Goal: Information Seeking & Learning: Check status

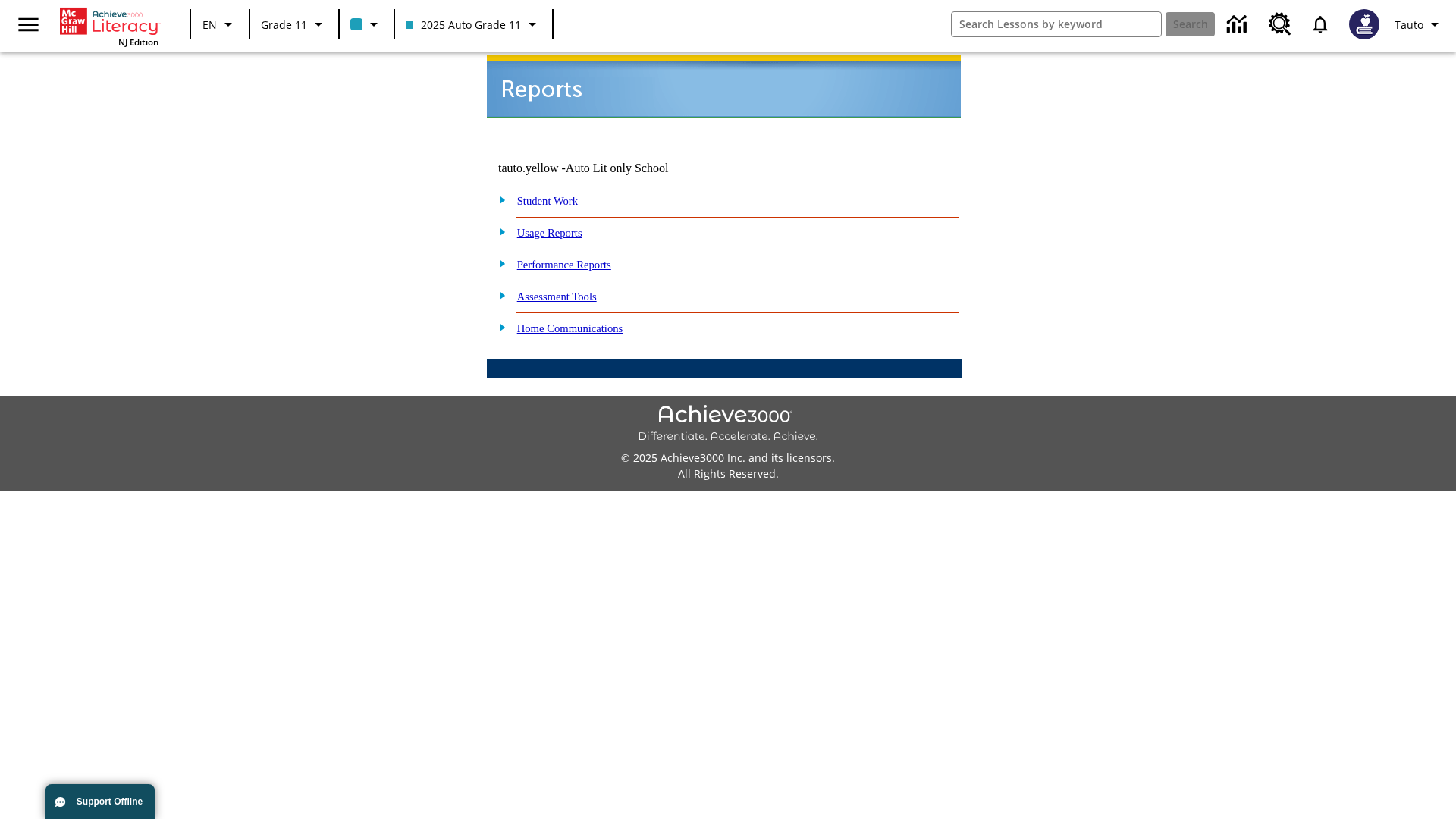
click at [560, 227] on link "Usage Reports" at bounding box center [549, 233] width 65 height 12
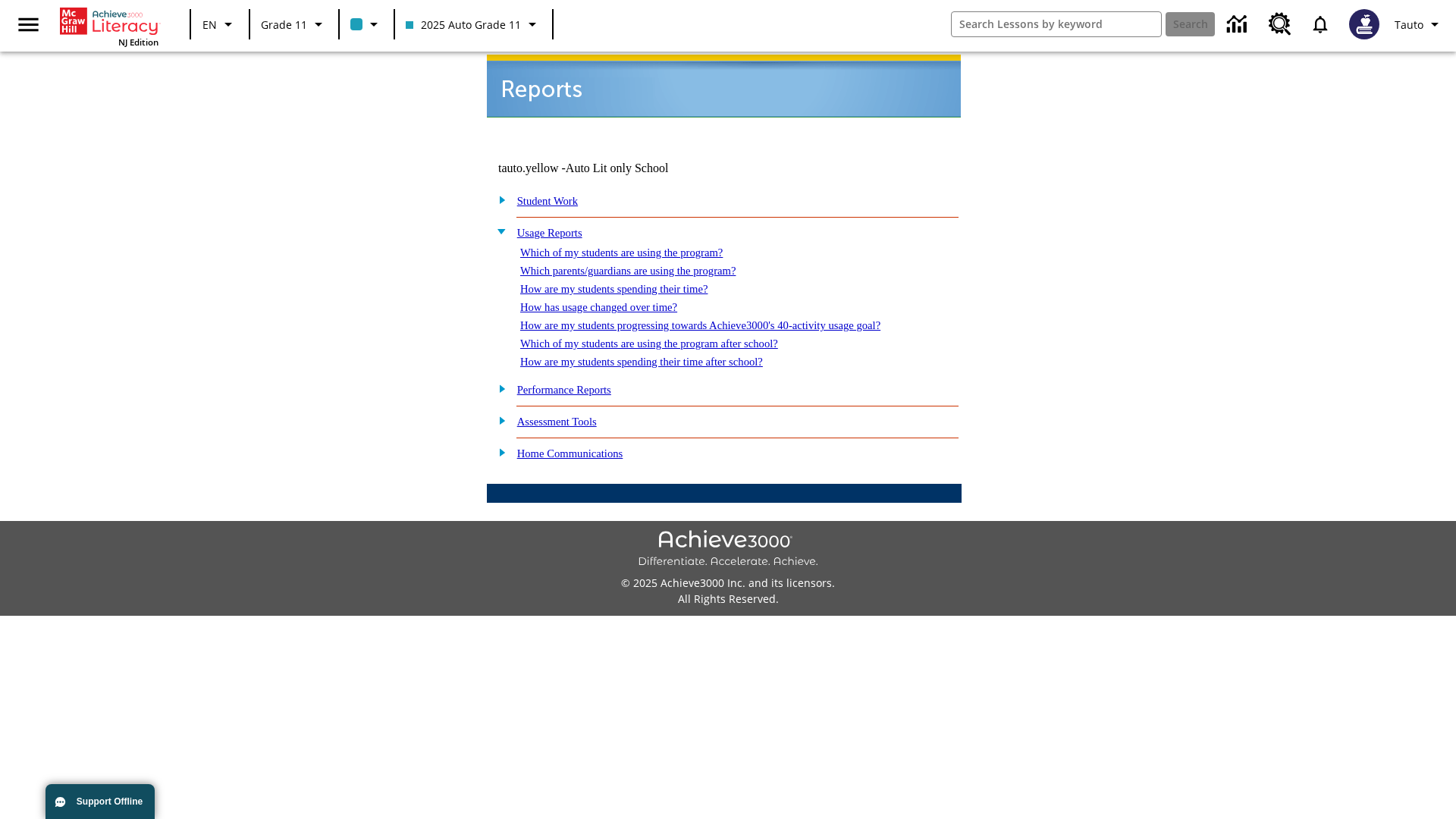
click at [637, 247] on link "Which of my students are using the program?" at bounding box center [621, 253] width 202 height 12
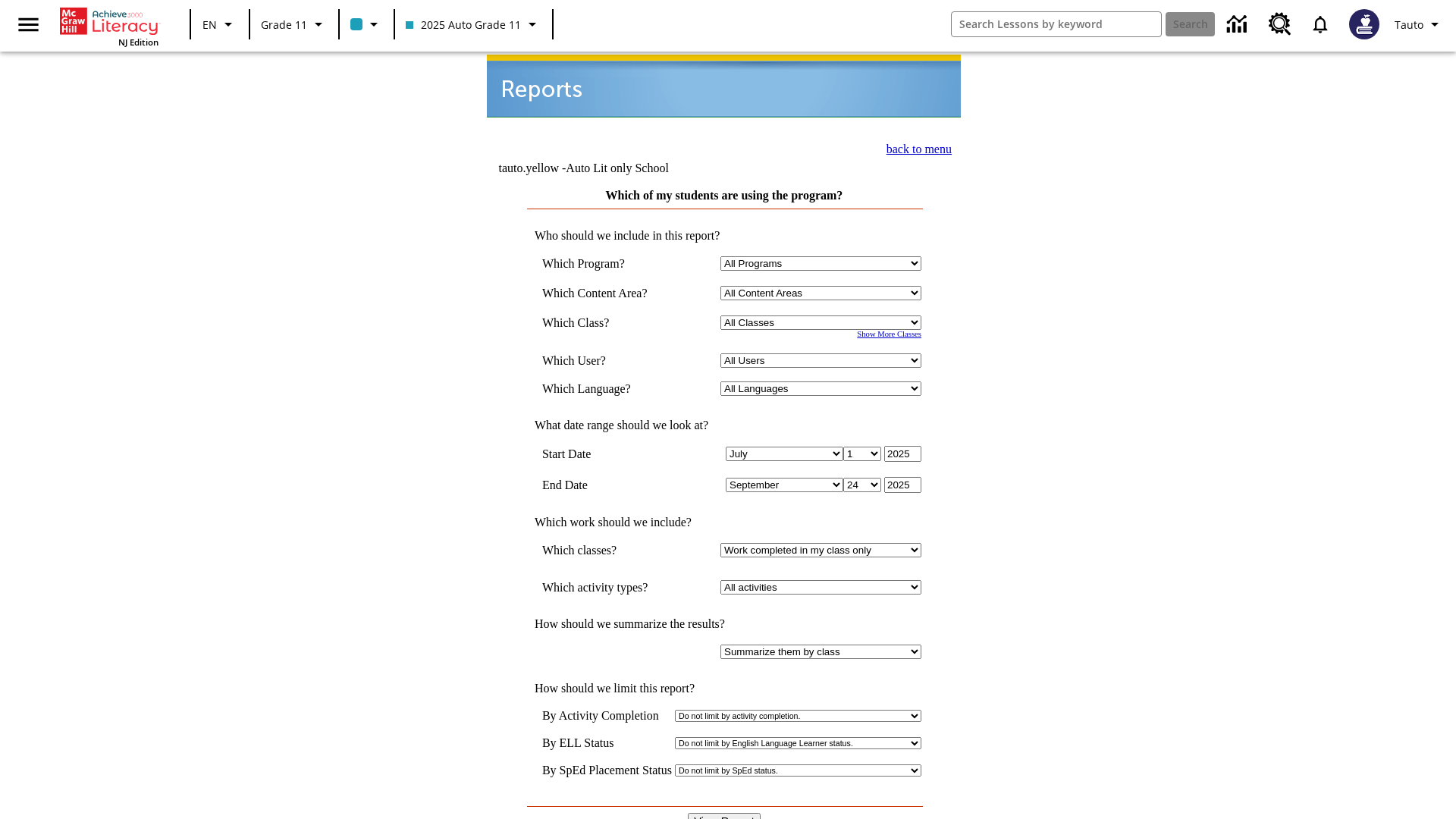
click at [725, 813] on input "View Report" at bounding box center [724, 822] width 73 height 17
click at [914, 148] on link "back to menu" at bounding box center [919, 148] width 65 height 13
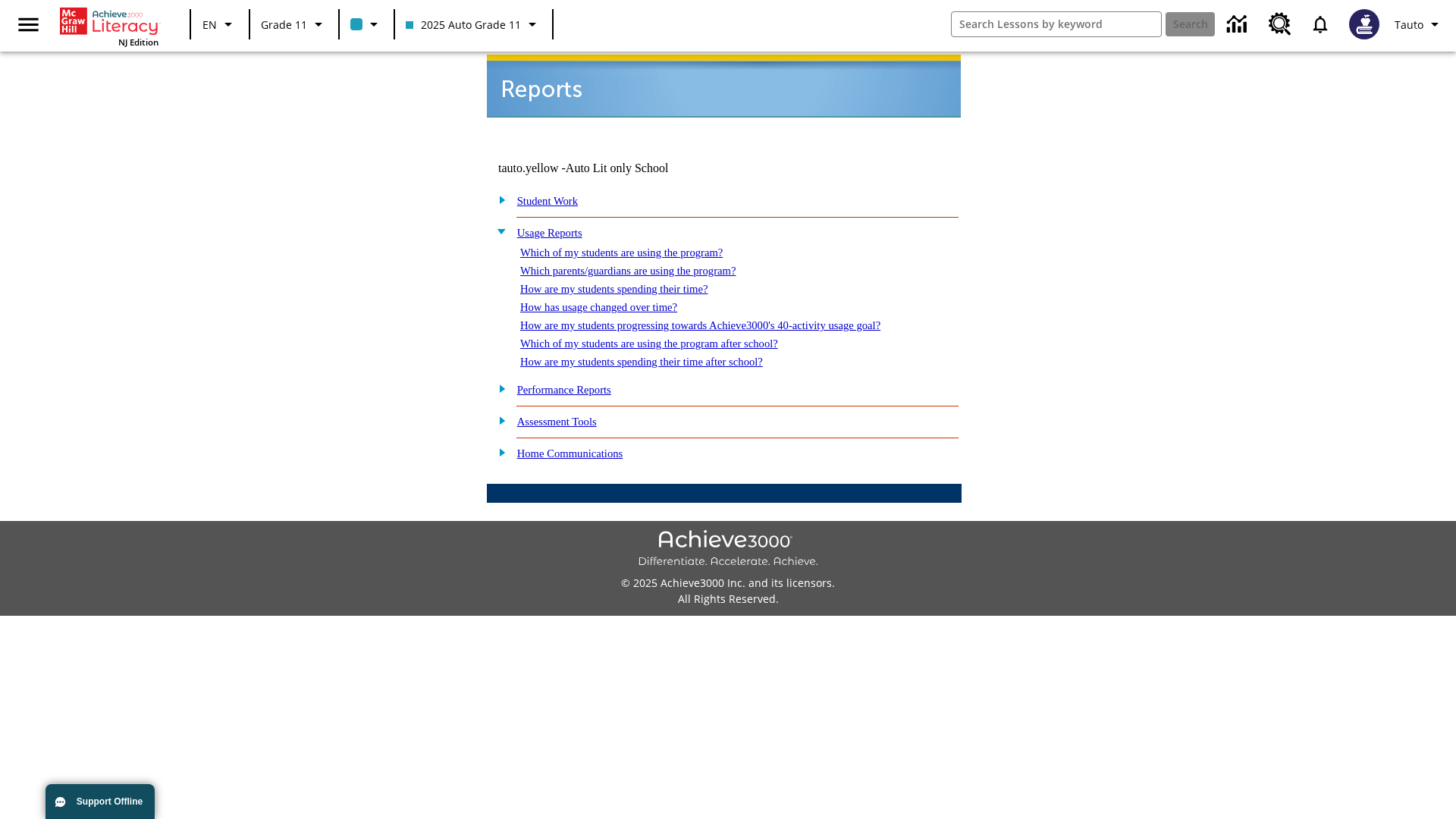
click at [629, 283] on link "How are my students spending their time?" at bounding box center [614, 289] width 188 height 12
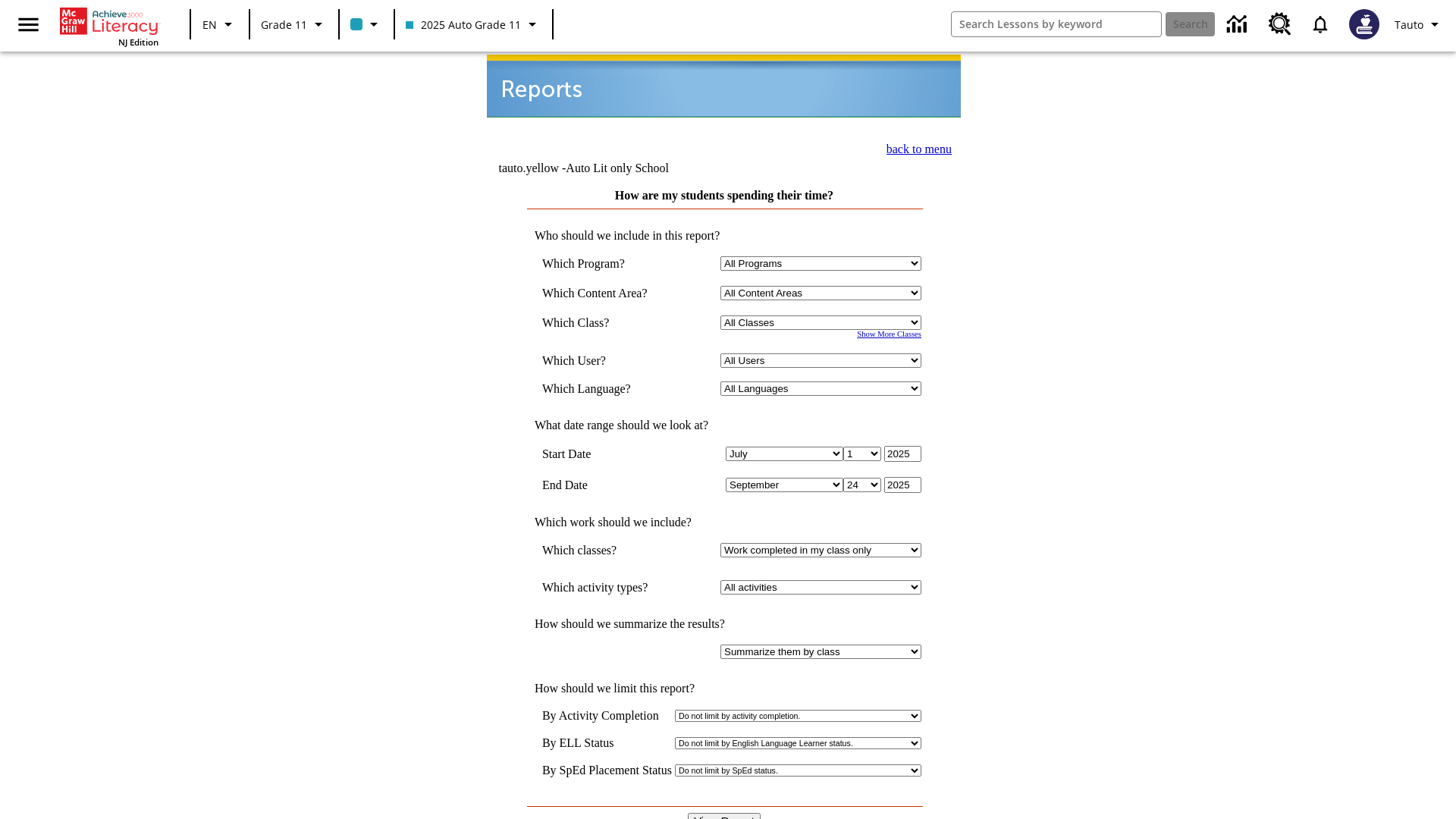
click at [725, 813] on input "View Report" at bounding box center [724, 822] width 73 height 17
click at [914, 148] on link "back to menu" at bounding box center [919, 148] width 65 height 13
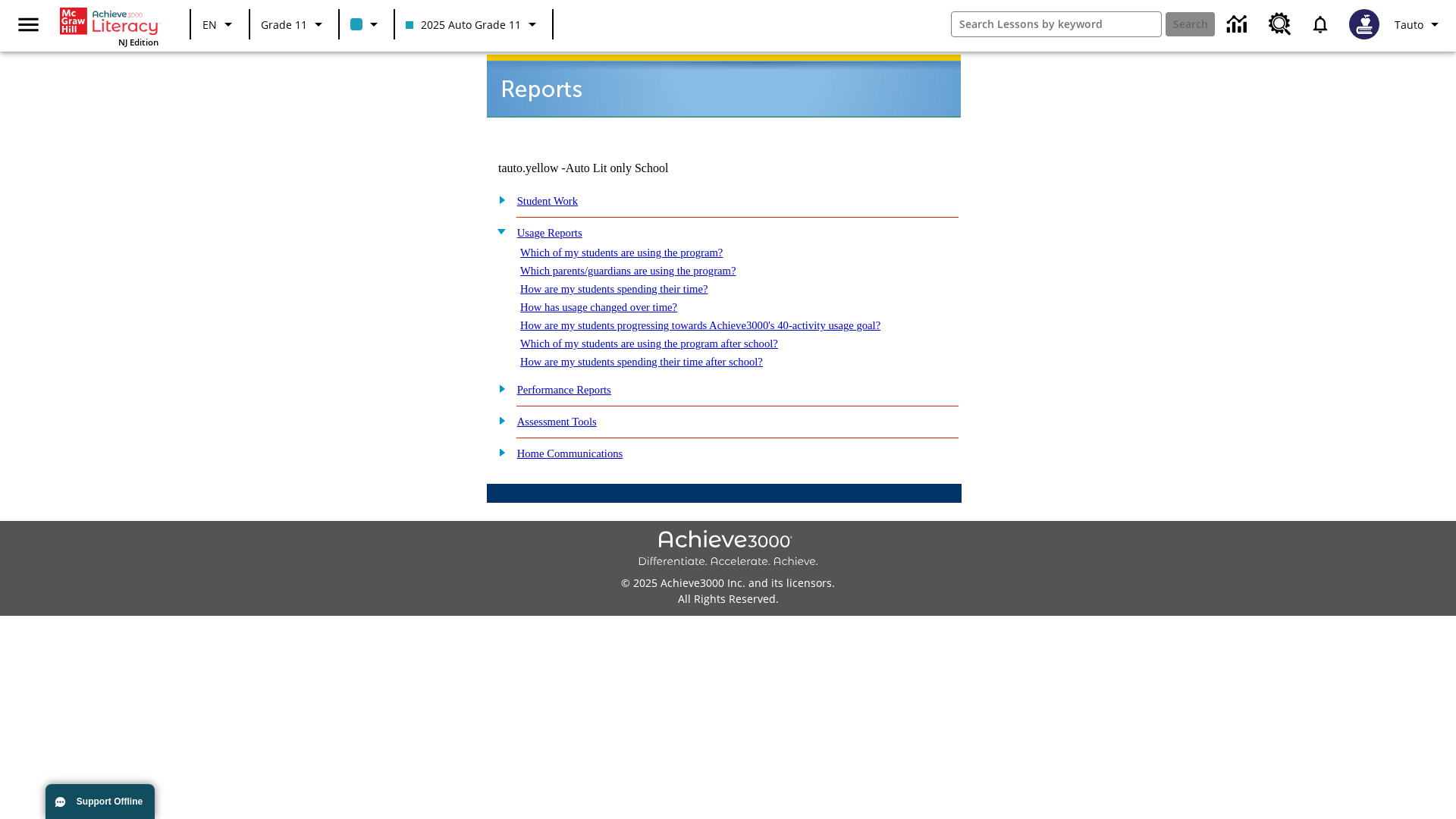
click at [660, 356] on link "How are my students spending their time after school?" at bounding box center [641, 362] width 243 height 12
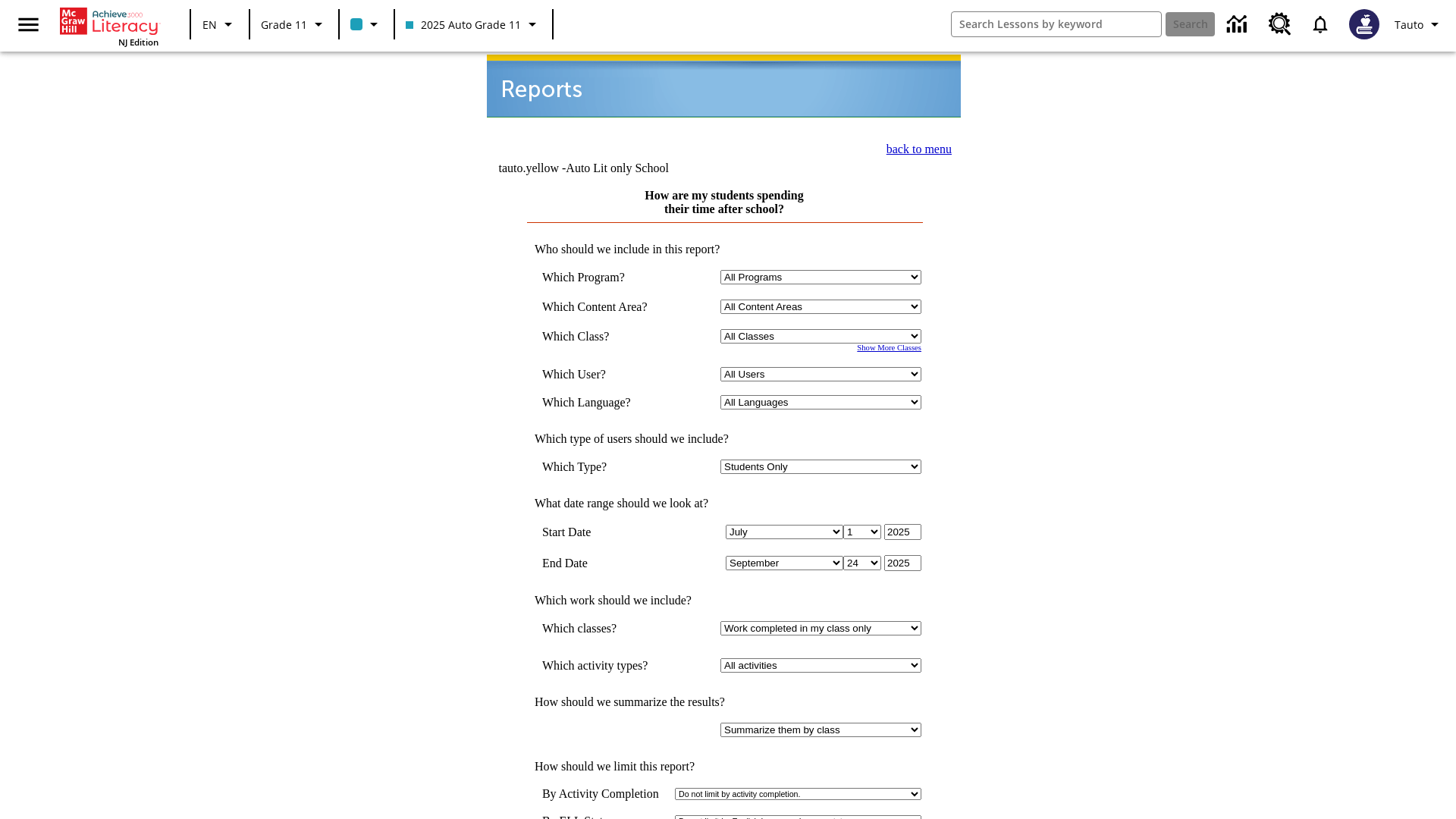
scroll to position [2, 0]
